Goal: Task Accomplishment & Management: Manage account settings

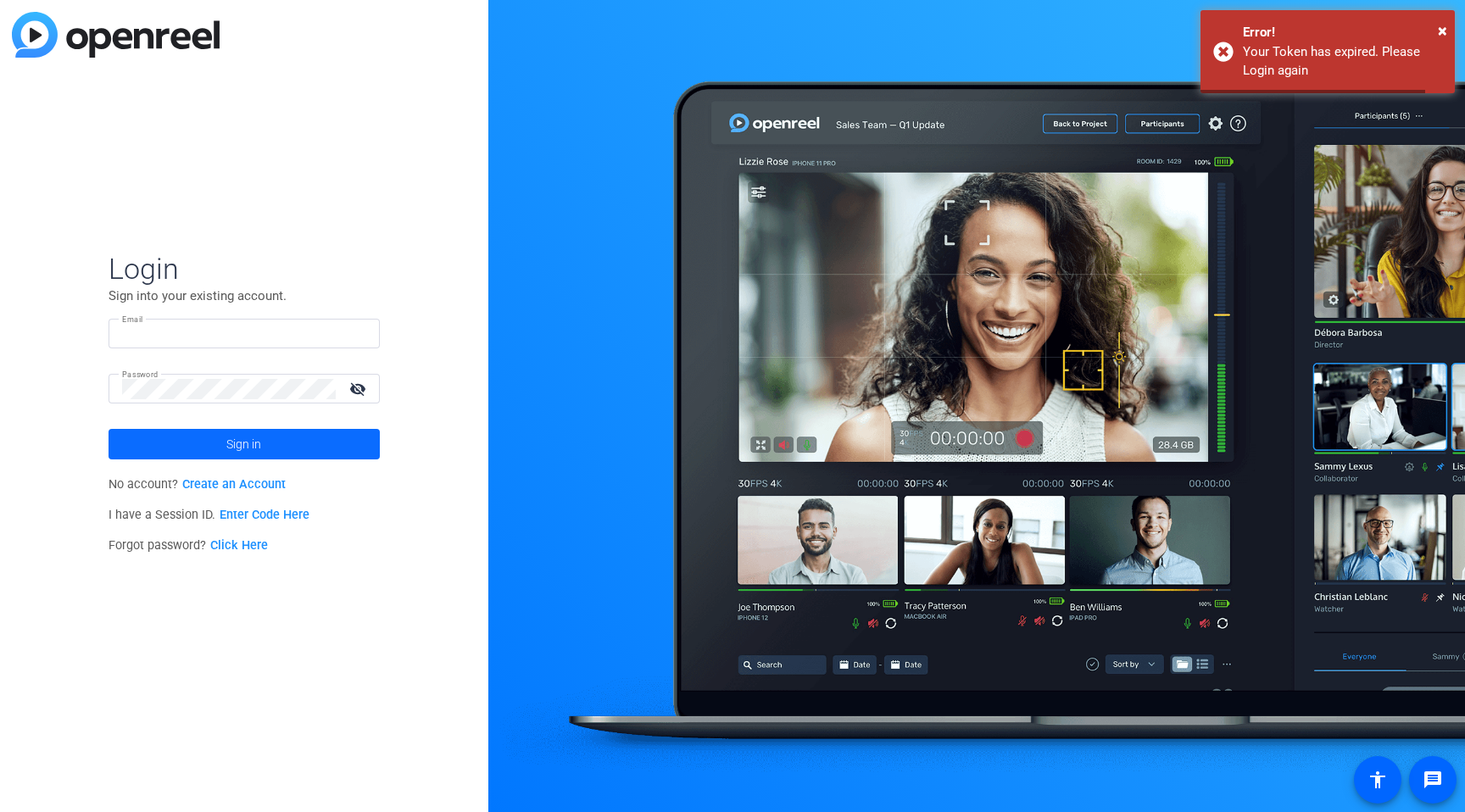
type input "vpikholc@diamonds.net"
click at [249, 450] on span "Sign in" at bounding box center [244, 443] width 35 height 42
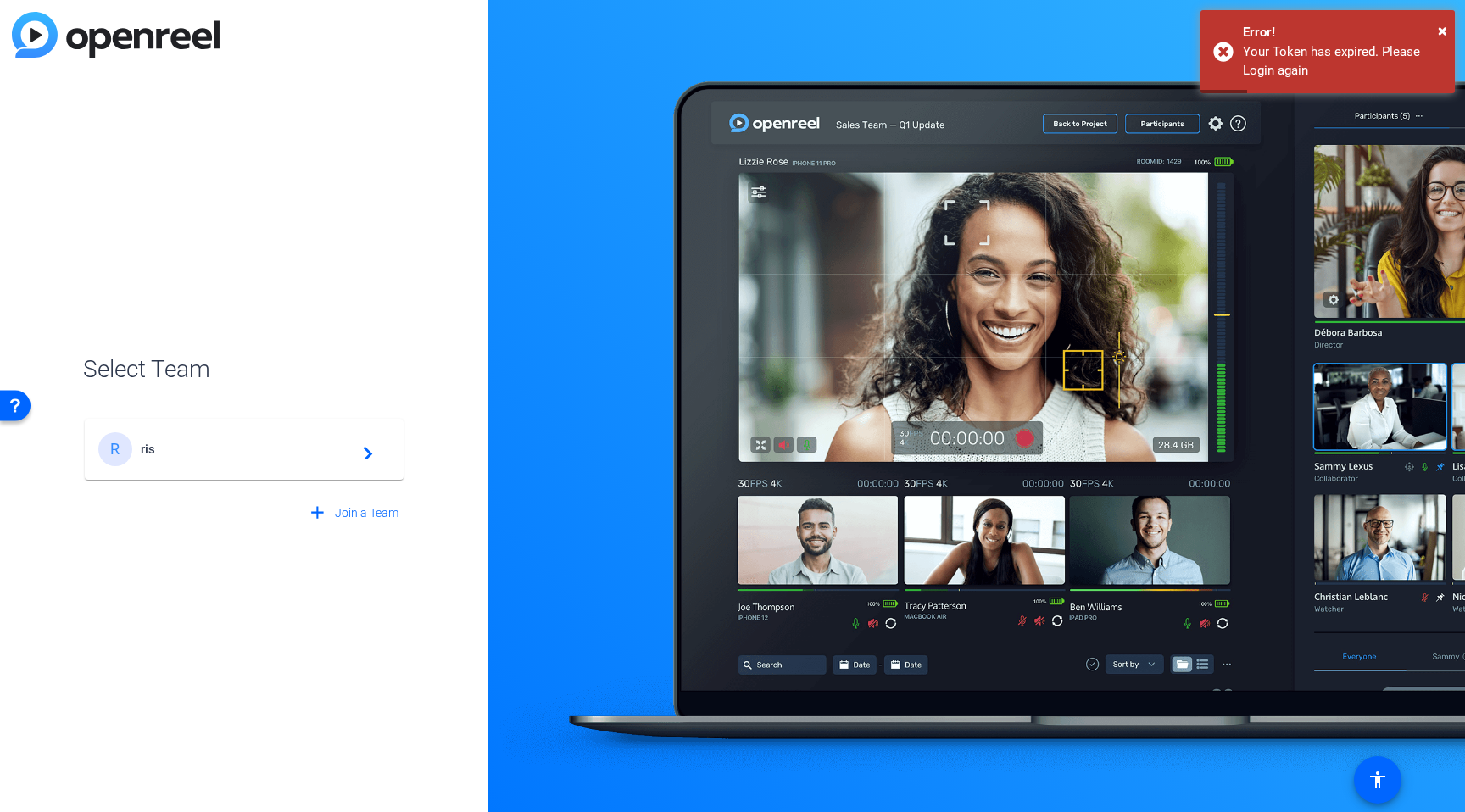
click at [340, 435] on div "R ris navigate_next" at bounding box center [244, 449] width 292 height 34
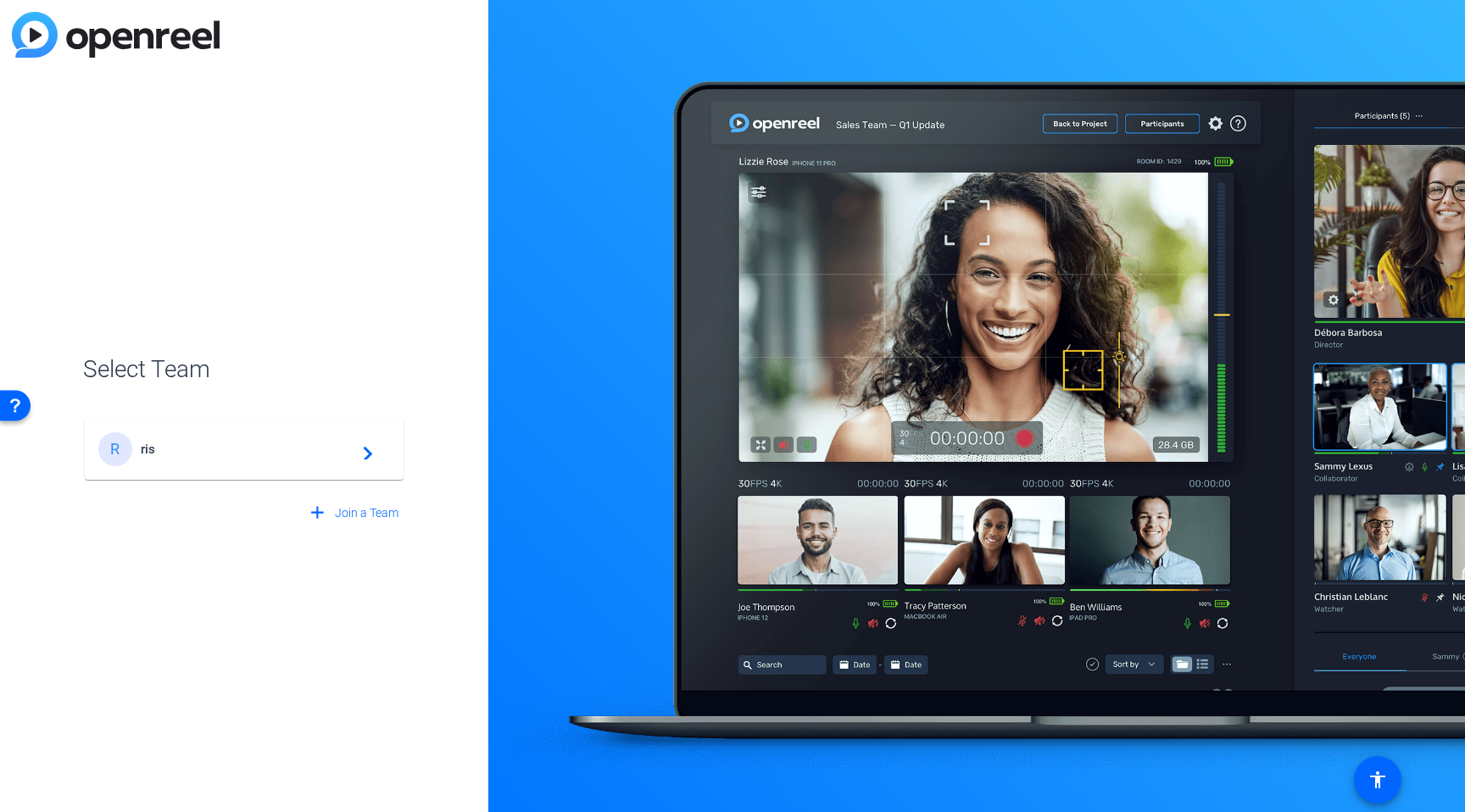
click at [139, 442] on div "R ris navigate_next" at bounding box center [244, 440] width 322 height 81
click at [368, 461] on div "R ris navigate_next" at bounding box center [244, 440] width 322 height 81
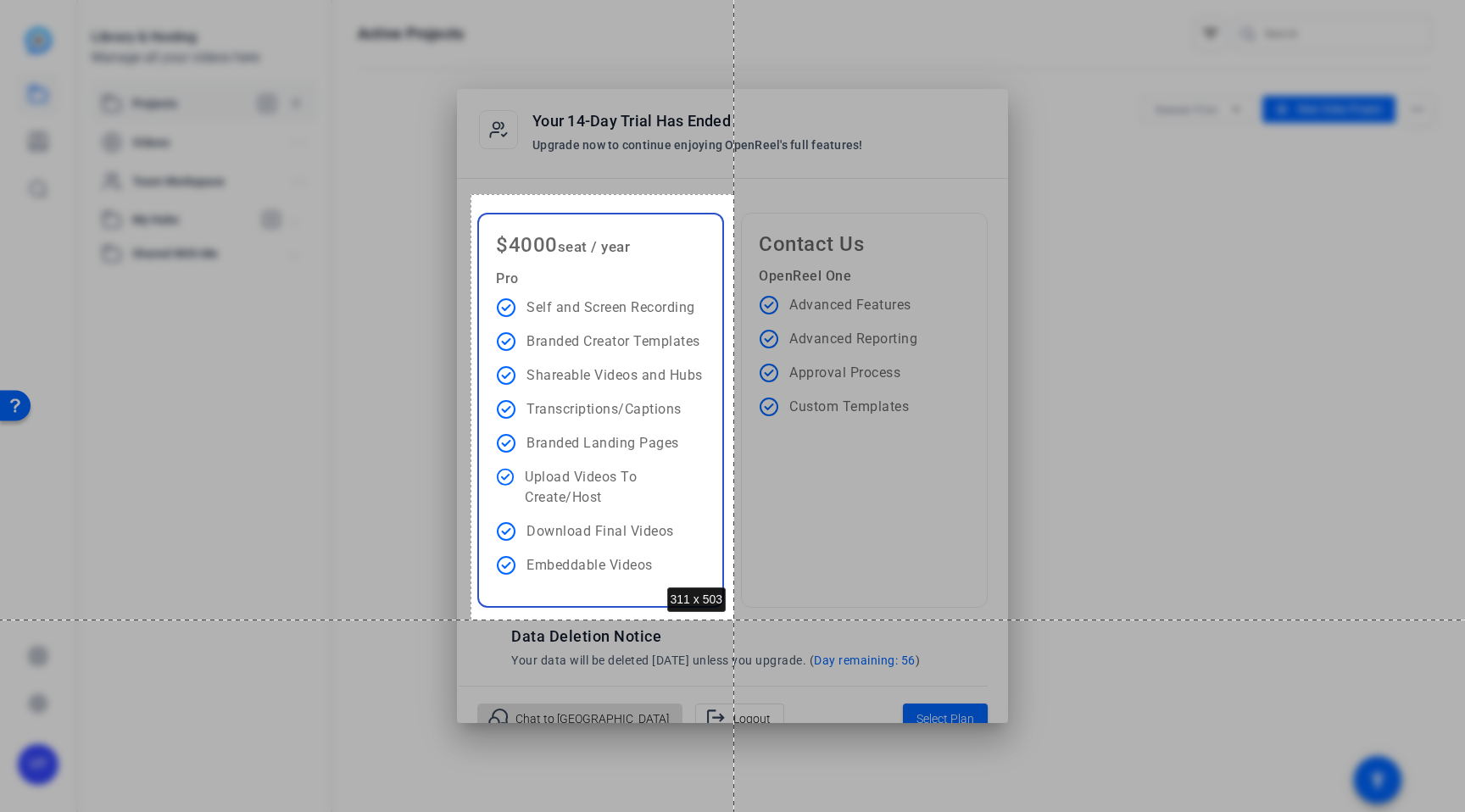
drag, startPoint x: 470, startPoint y: 195, endPoint x: 735, endPoint y: 619, distance: 500.0
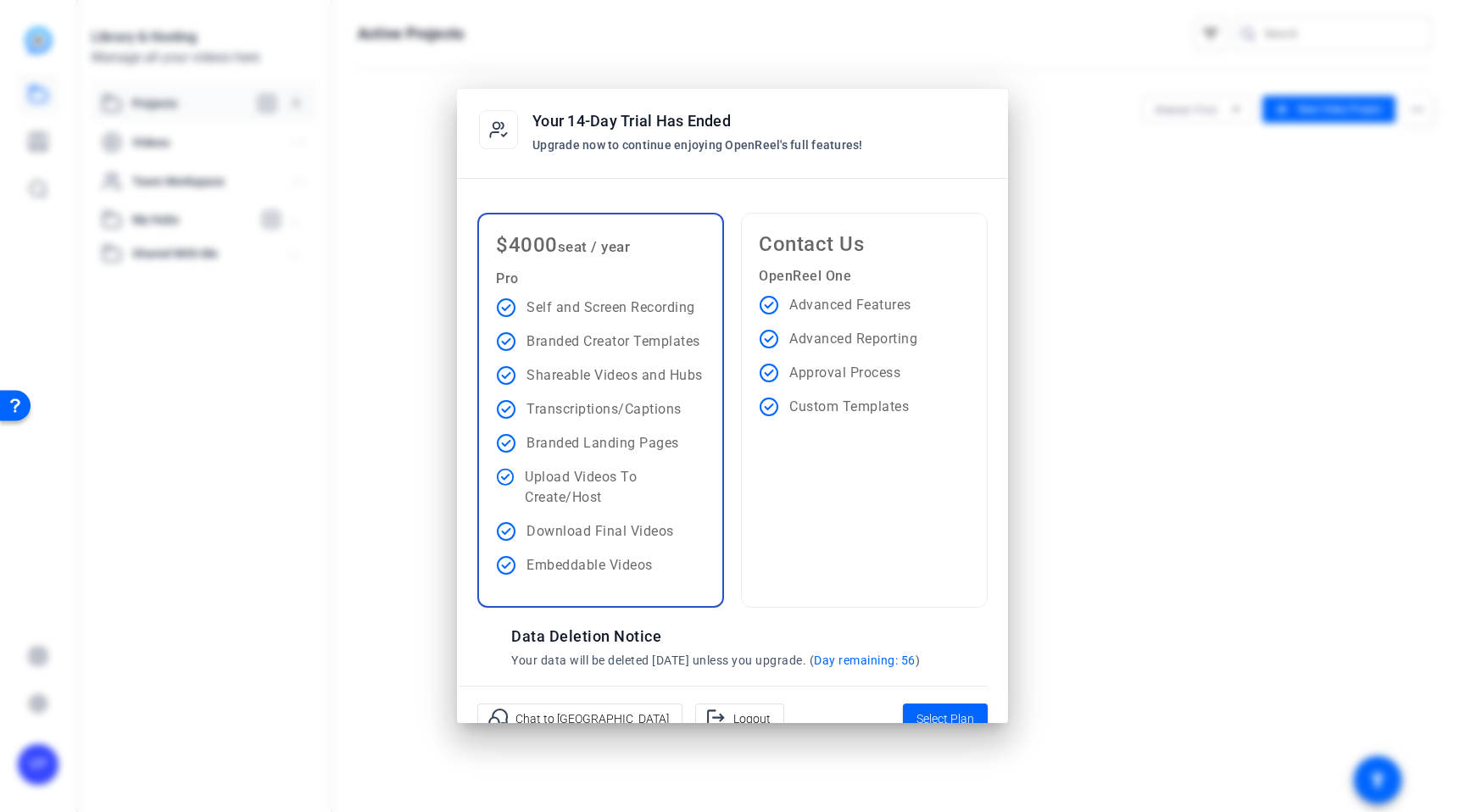
click at [1126, 397] on div at bounding box center [732, 406] width 1465 height 812
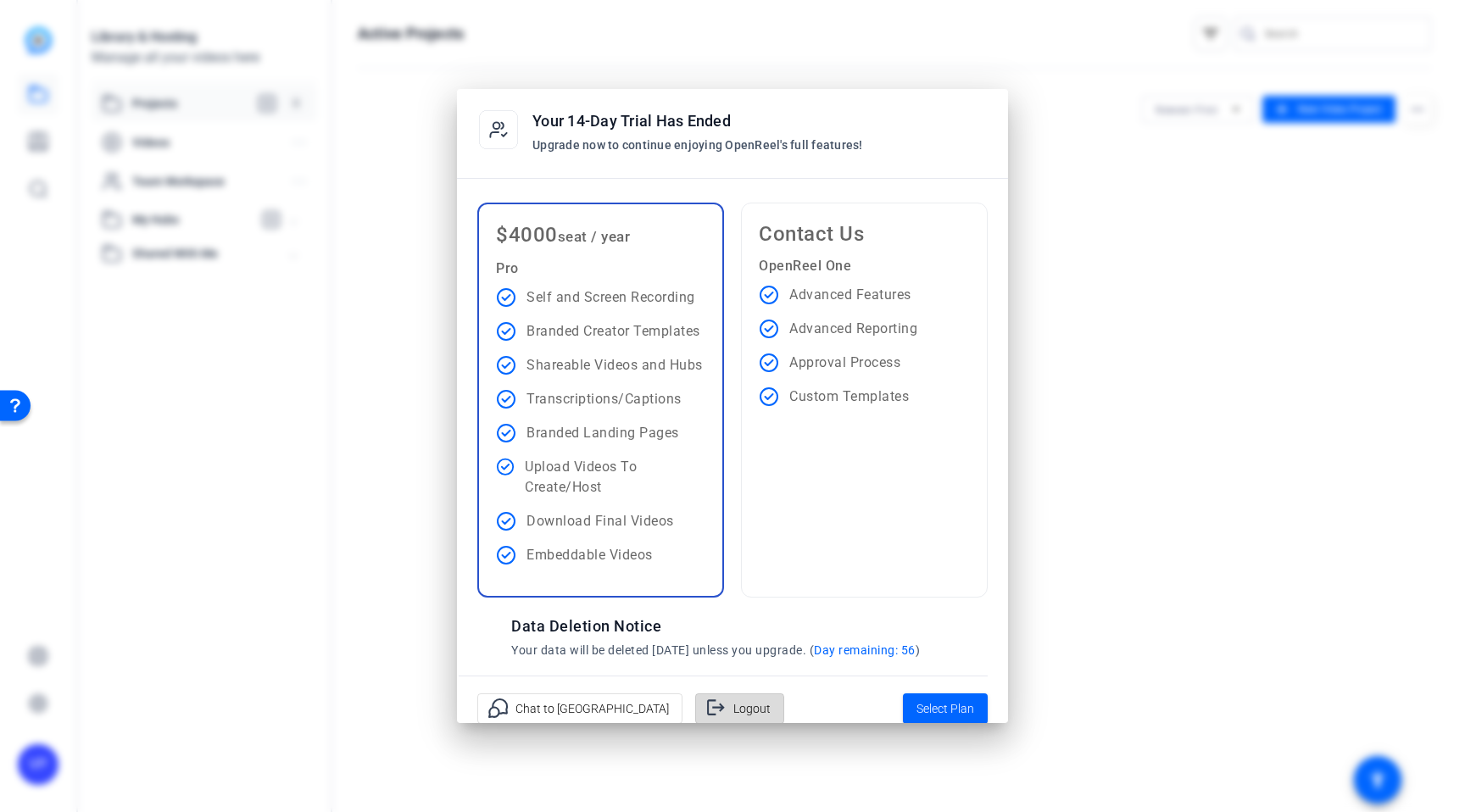
click at [292, 72] on span at bounding box center [149, 72] width 285 height 0
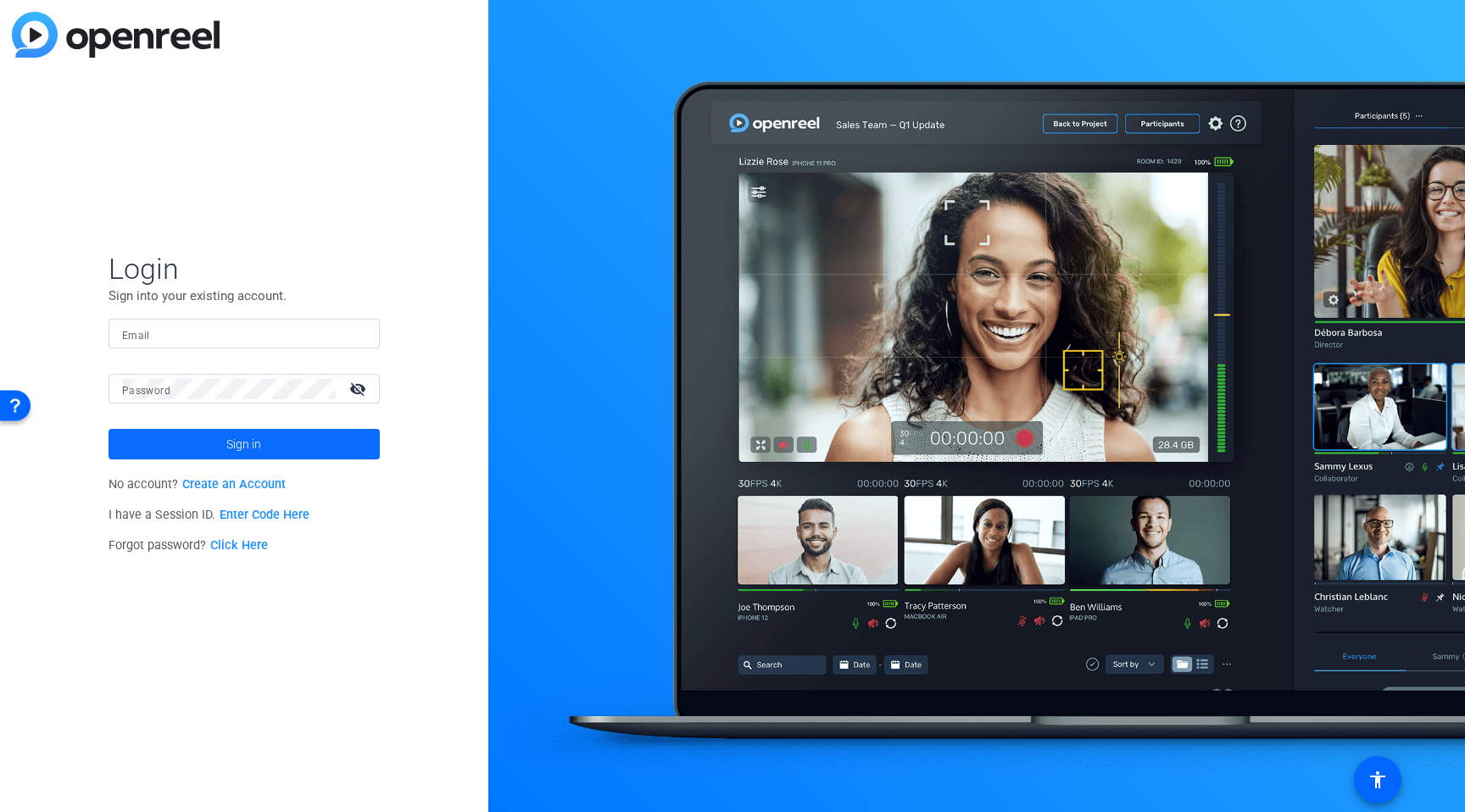
type input "vpikholc@diamonds.net"
click at [278, 337] on input "vpikholc@diamonds.net" at bounding box center [245, 334] width 245 height 21
click at [337, 272] on span "Login" at bounding box center [245, 269] width 271 height 36
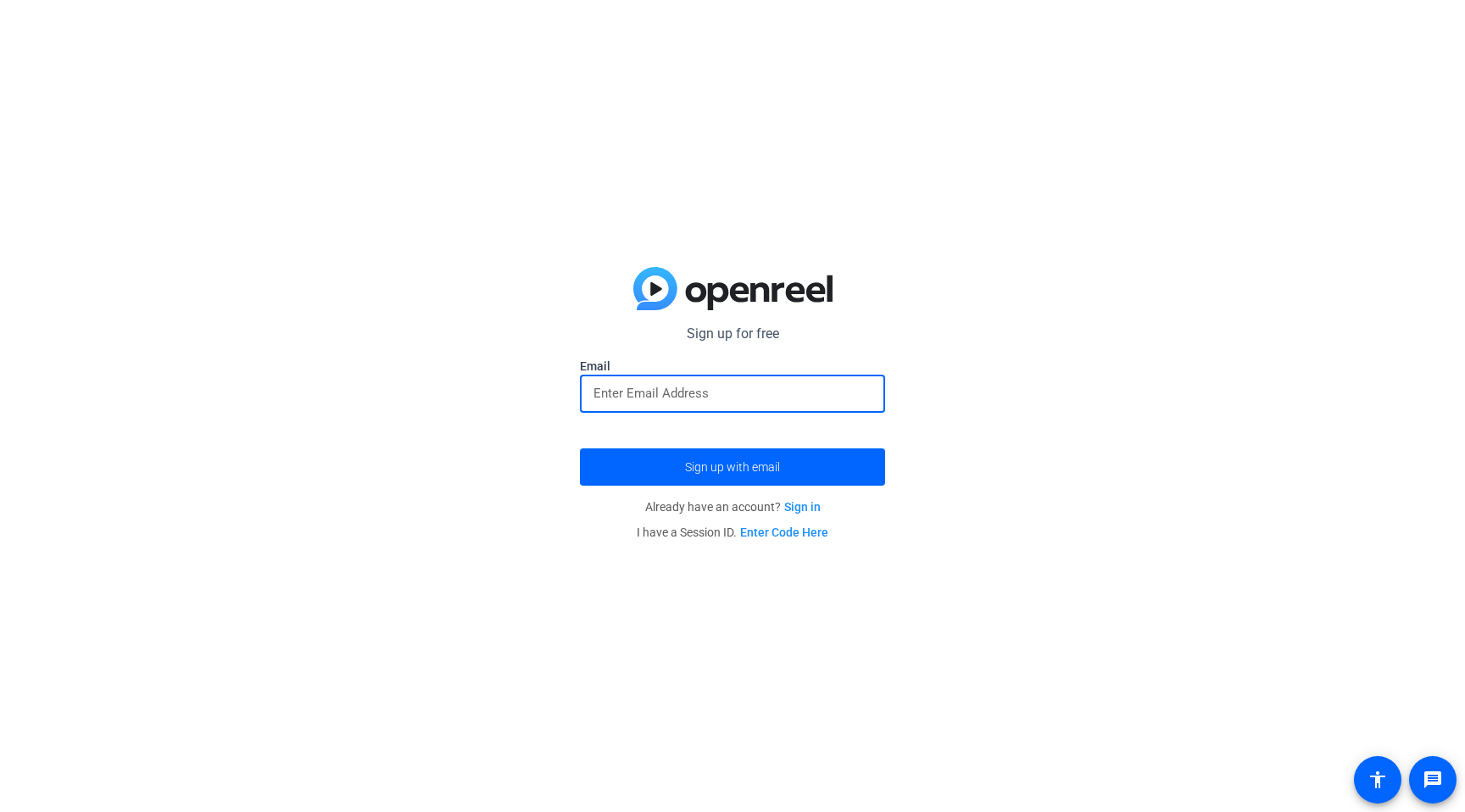
click at [661, 397] on input "email" at bounding box center [733, 393] width 279 height 21
click at [715, 601] on div "Sign up for free Email Sign up with email Already have an account? Sign in I ha…" at bounding box center [732, 406] width 1465 height 812
click at [741, 378] on div at bounding box center [733, 394] width 279 height 38
click at [680, 390] on input "email" at bounding box center [733, 393] width 279 height 21
